Goal: Task Accomplishment & Management: Use online tool/utility

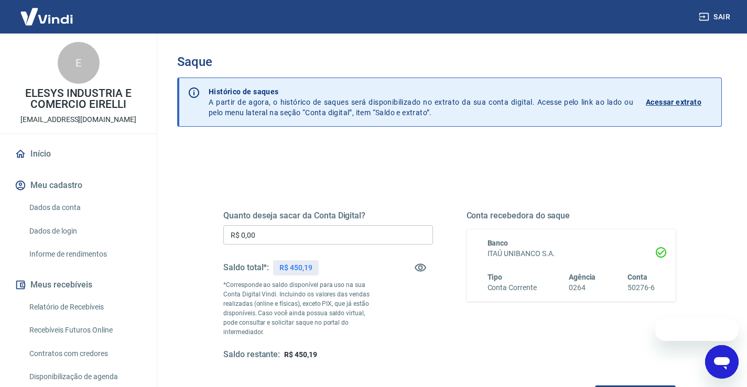
click at [314, 244] on input "R$ 0,00" at bounding box center [328, 234] width 210 height 19
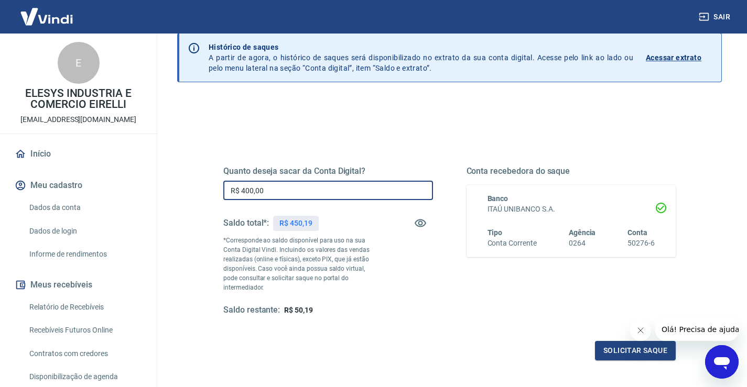
scroll to position [105, 0]
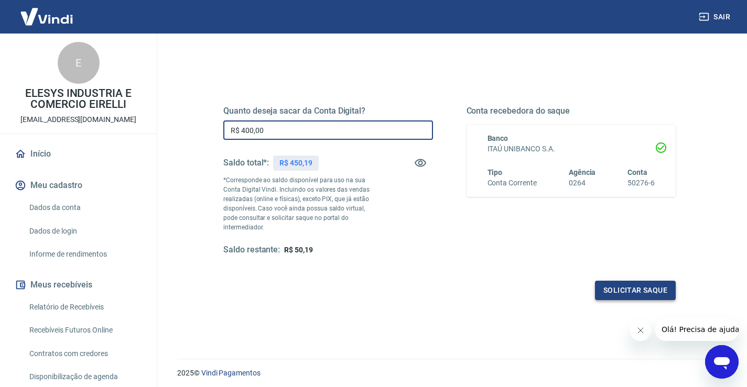
type input "R$ 400,00"
click at [602, 281] on button "Solicitar saque" at bounding box center [635, 290] width 81 height 19
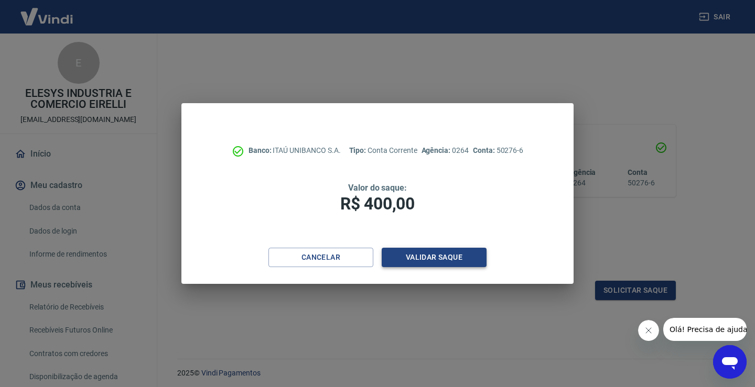
click at [440, 261] on button "Validar saque" at bounding box center [434, 257] width 105 height 19
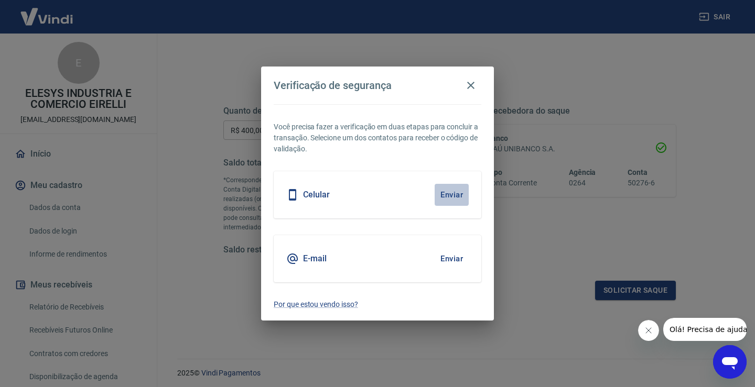
click at [444, 197] on button "Enviar" at bounding box center [451, 195] width 34 height 22
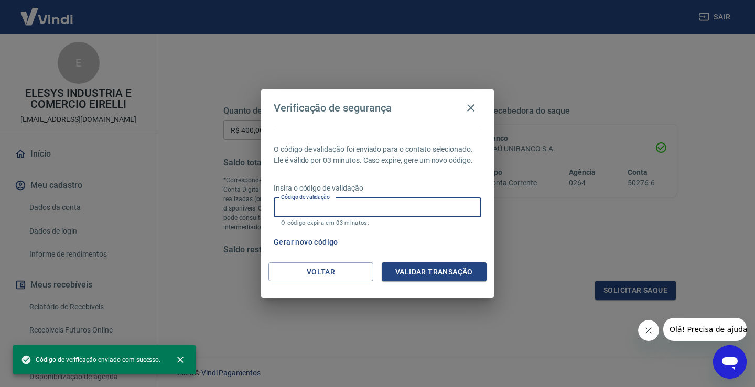
click at [409, 210] on input "Código de validação" at bounding box center [378, 207] width 208 height 19
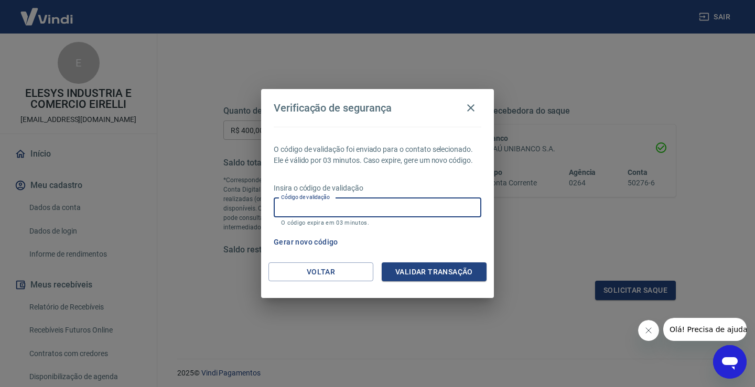
type input "607199"
drag, startPoint x: 314, startPoint y: 209, endPoint x: 234, endPoint y: 209, distance: 80.2
click at [234, 209] on div "Verificação de segurança O código de validação foi enviado para o contato selec…" at bounding box center [377, 193] width 755 height 387
click at [334, 272] on button "Voltar" at bounding box center [320, 272] width 105 height 19
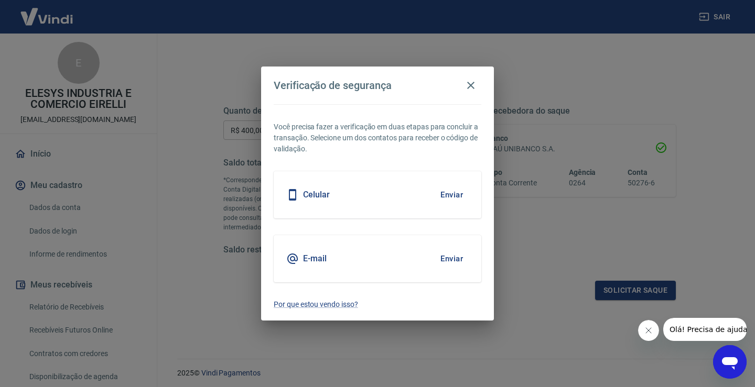
click at [446, 262] on button "Enviar" at bounding box center [451, 259] width 34 height 22
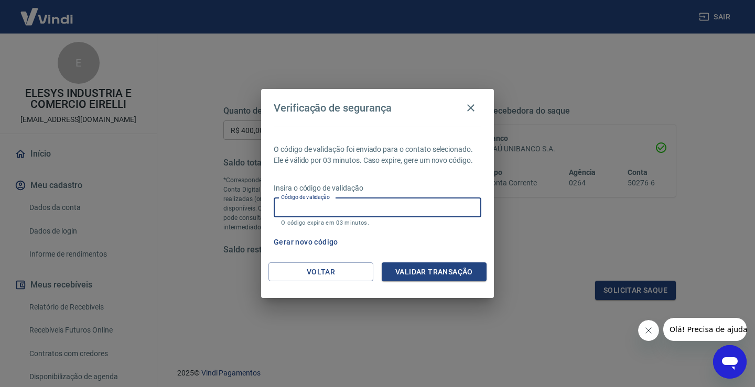
click at [414, 204] on input "Código de validação" at bounding box center [378, 207] width 208 height 19
type input "626355"
click at [414, 269] on button "Validar transação" at bounding box center [434, 272] width 105 height 19
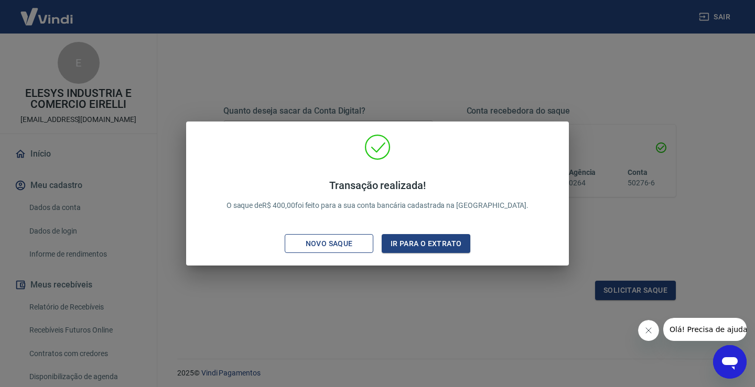
click at [355, 245] on div "Novo saque" at bounding box center [329, 243] width 72 height 13
